Goal: Task Accomplishment & Management: Use online tool/utility

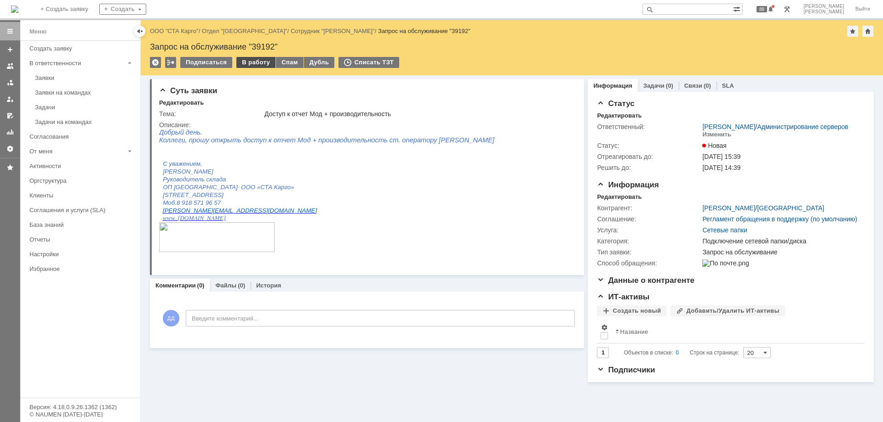
click at [250, 64] on div "В работу" at bounding box center [255, 62] width 39 height 11
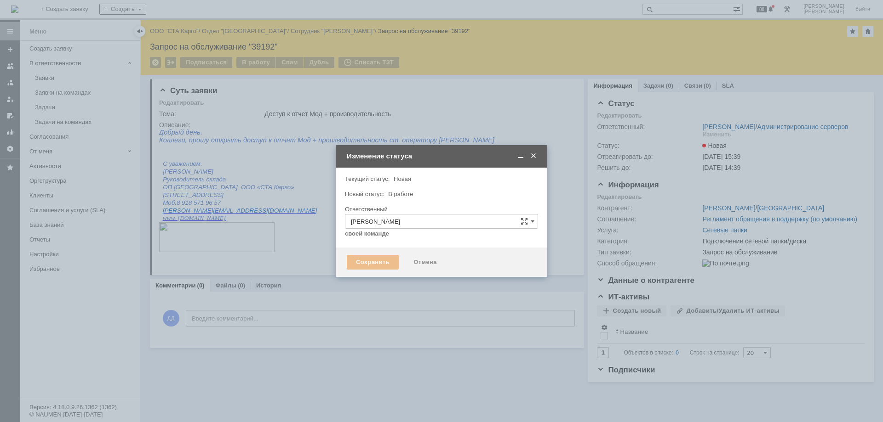
type input "Подключение сетевой папки/диска"
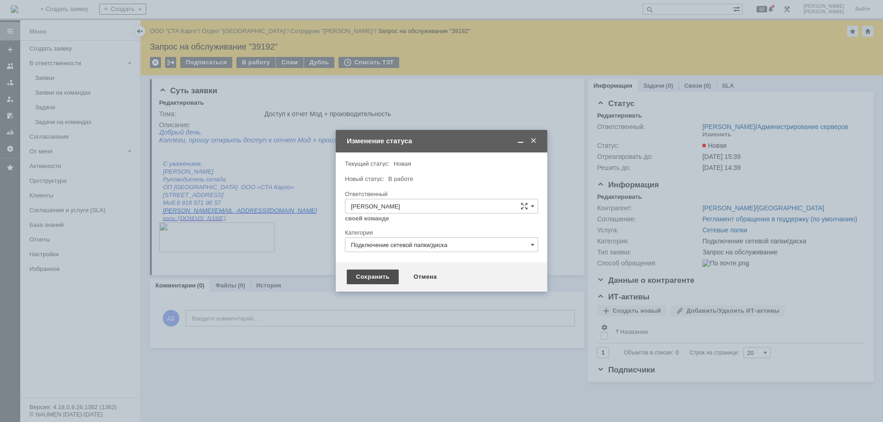
click at [367, 276] on div "Сохранить" at bounding box center [373, 277] width 52 height 15
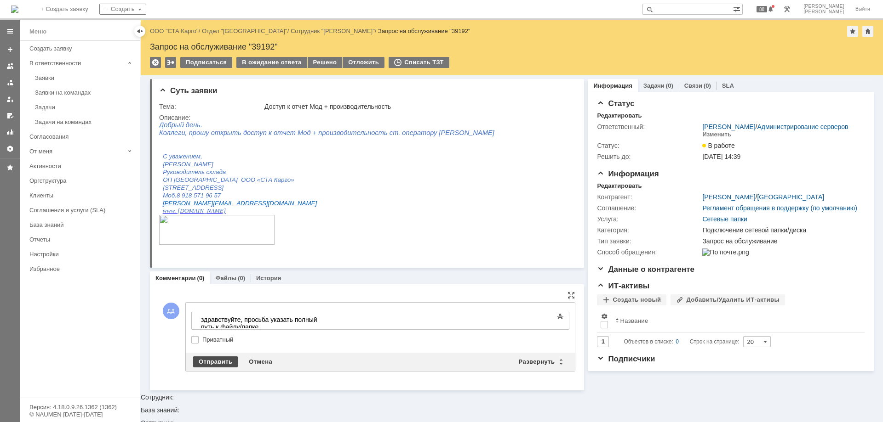
click at [207, 364] on div "Отправить" at bounding box center [215, 362] width 45 height 11
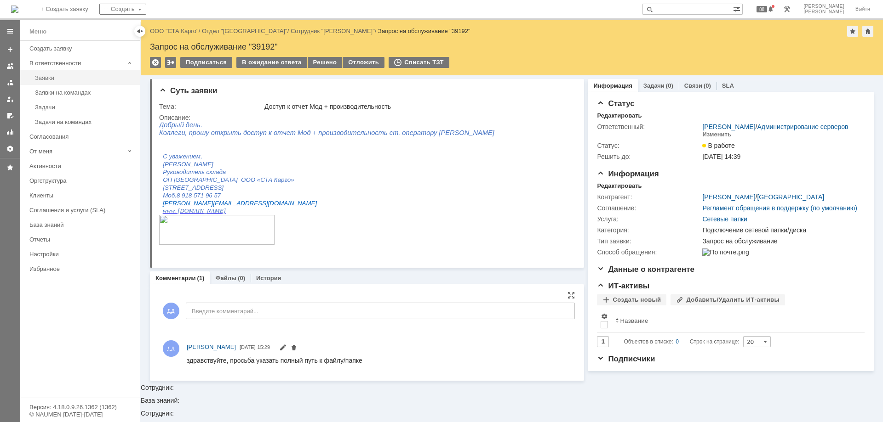
click at [43, 75] on div "Заявки" at bounding box center [84, 77] width 99 height 7
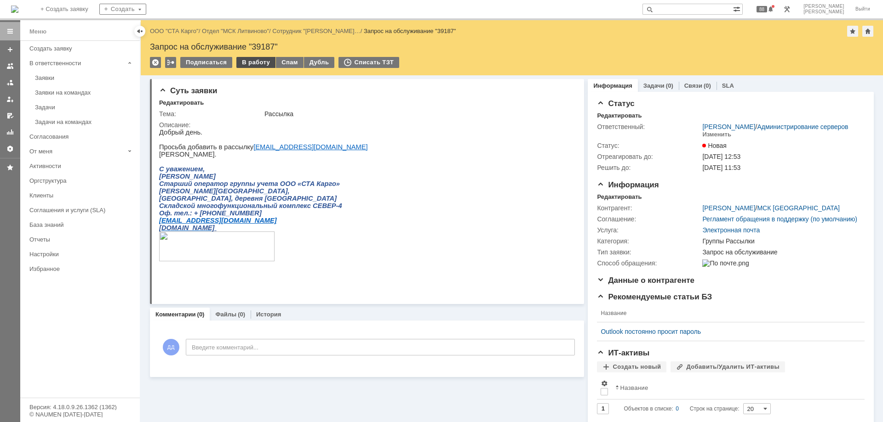
click at [256, 64] on div "В работу" at bounding box center [255, 62] width 39 height 11
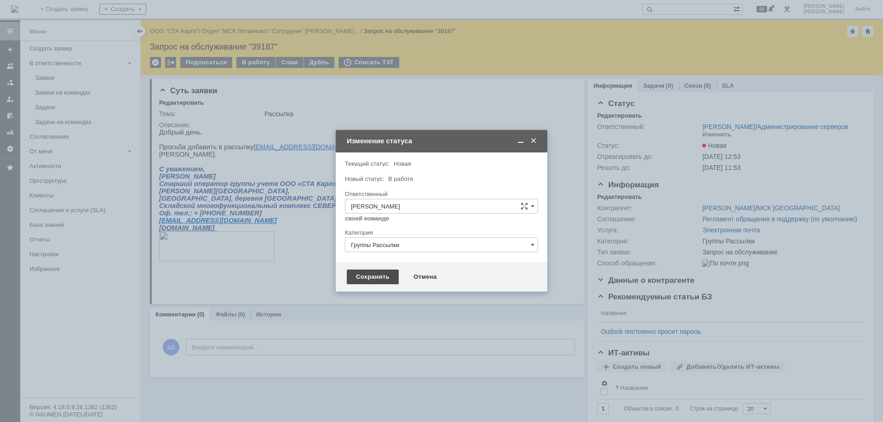
click at [366, 277] on div "Сохранить" at bounding box center [373, 277] width 52 height 15
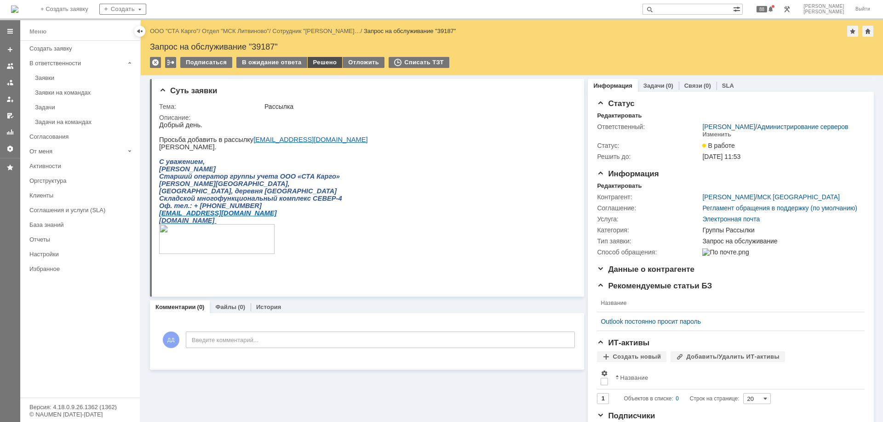
click at [312, 64] on div "Решено" at bounding box center [325, 62] width 35 height 11
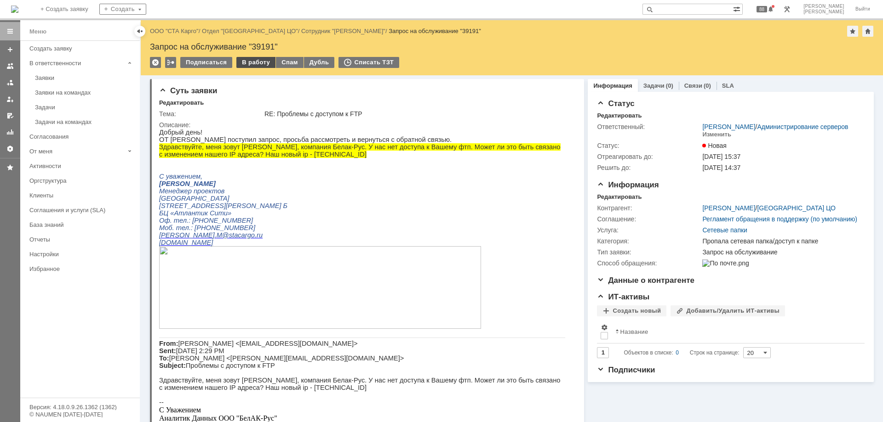
click at [248, 64] on div "В работу" at bounding box center [255, 62] width 39 height 11
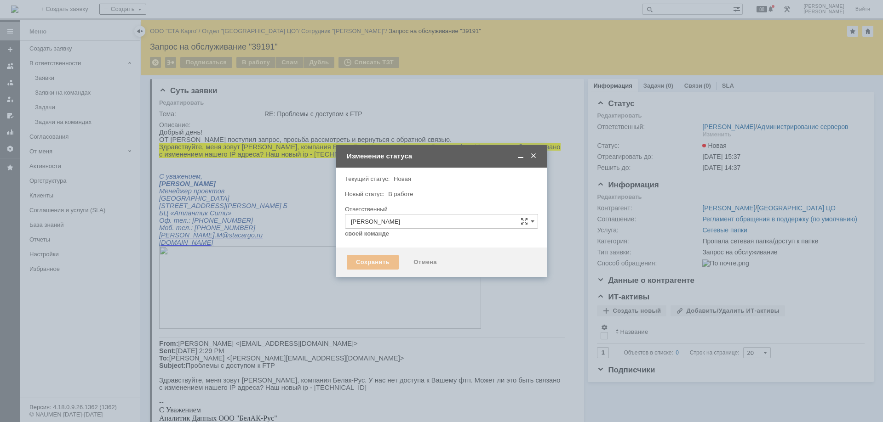
type input "Пропала сетевая папка/доступ к папке"
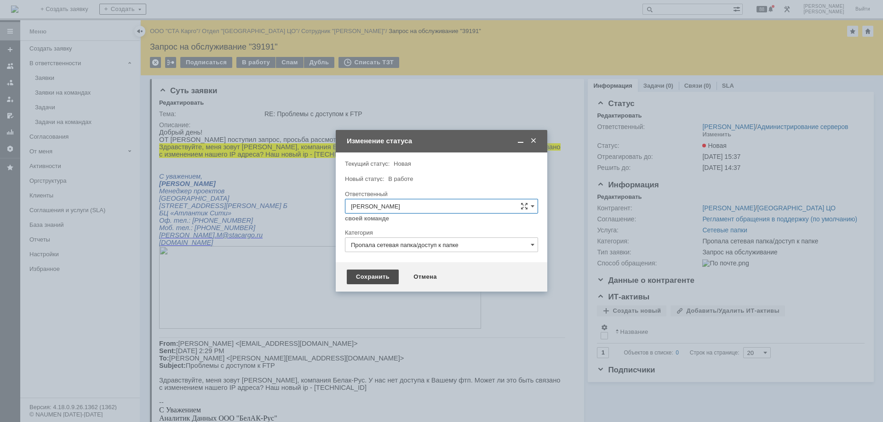
click at [373, 274] on div "Сохранить" at bounding box center [373, 277] width 52 height 15
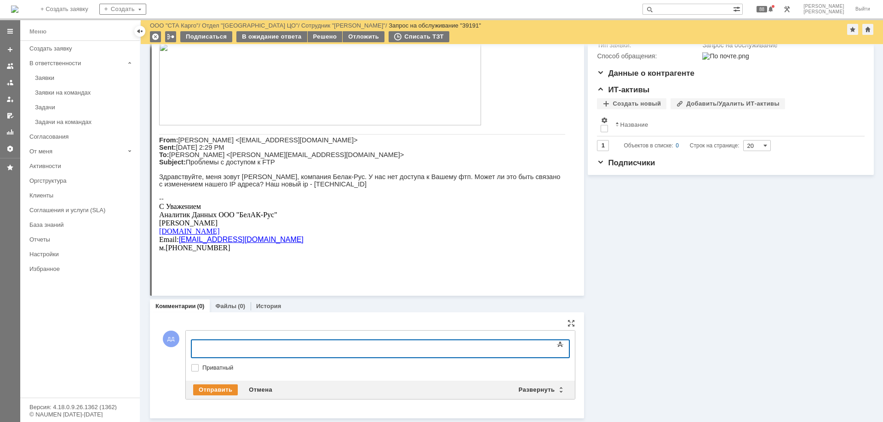
scroll to position [164, 0]
click at [222, 389] on div "Отправить" at bounding box center [215, 391] width 45 height 11
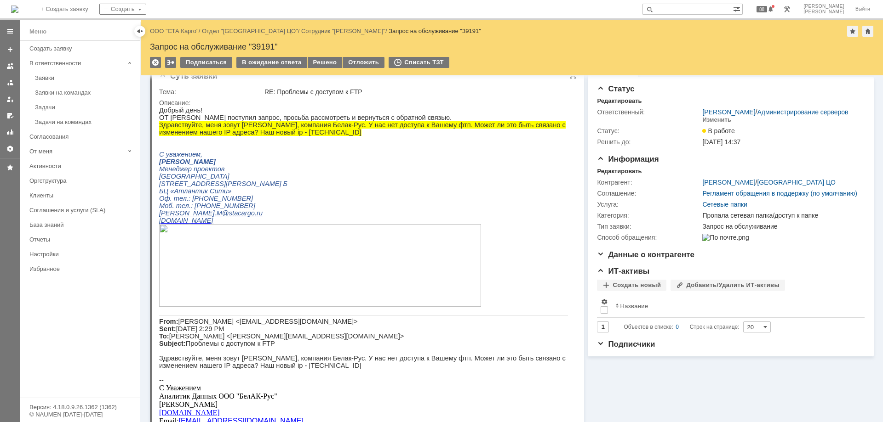
scroll to position [0, 0]
